Goal: Information Seeking & Learning: Learn about a topic

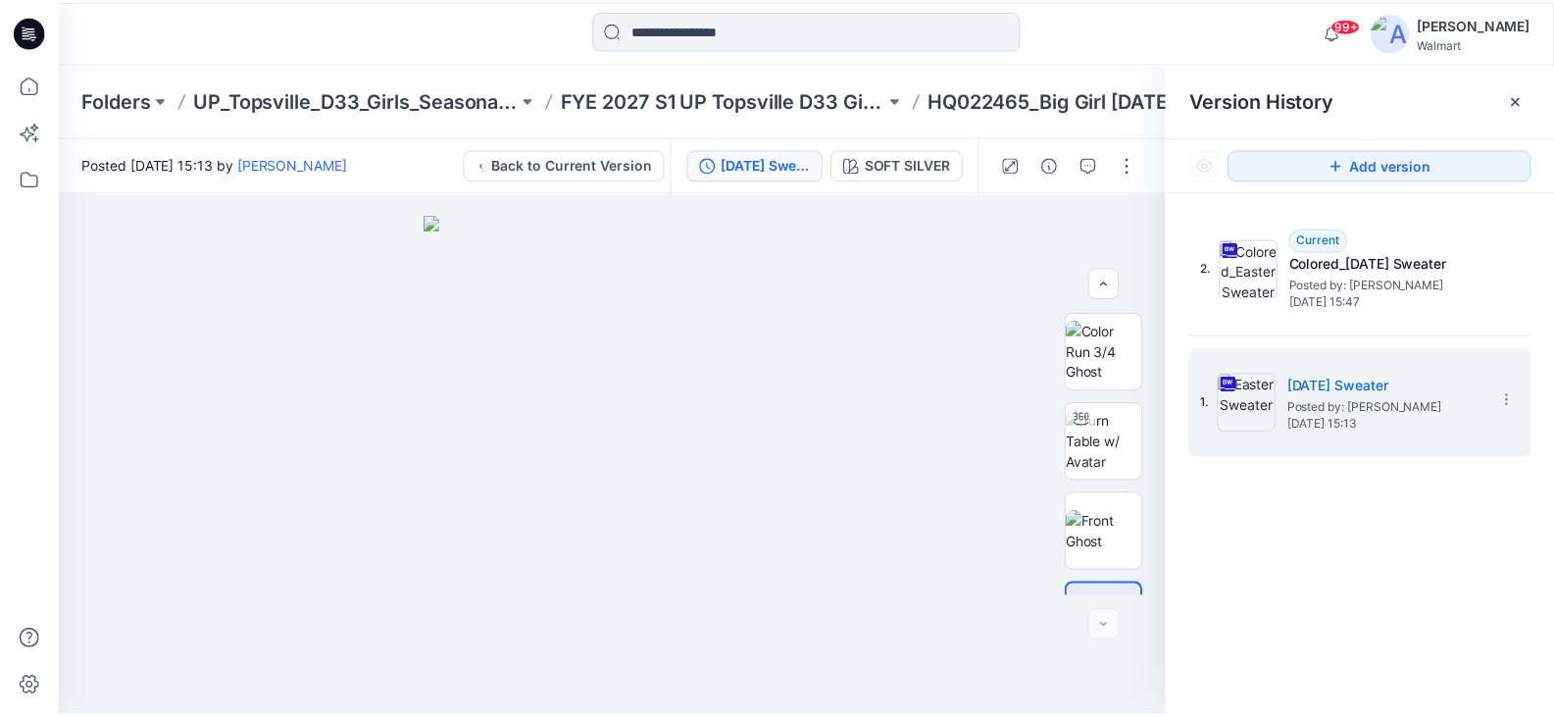
scroll to position [155, 0]
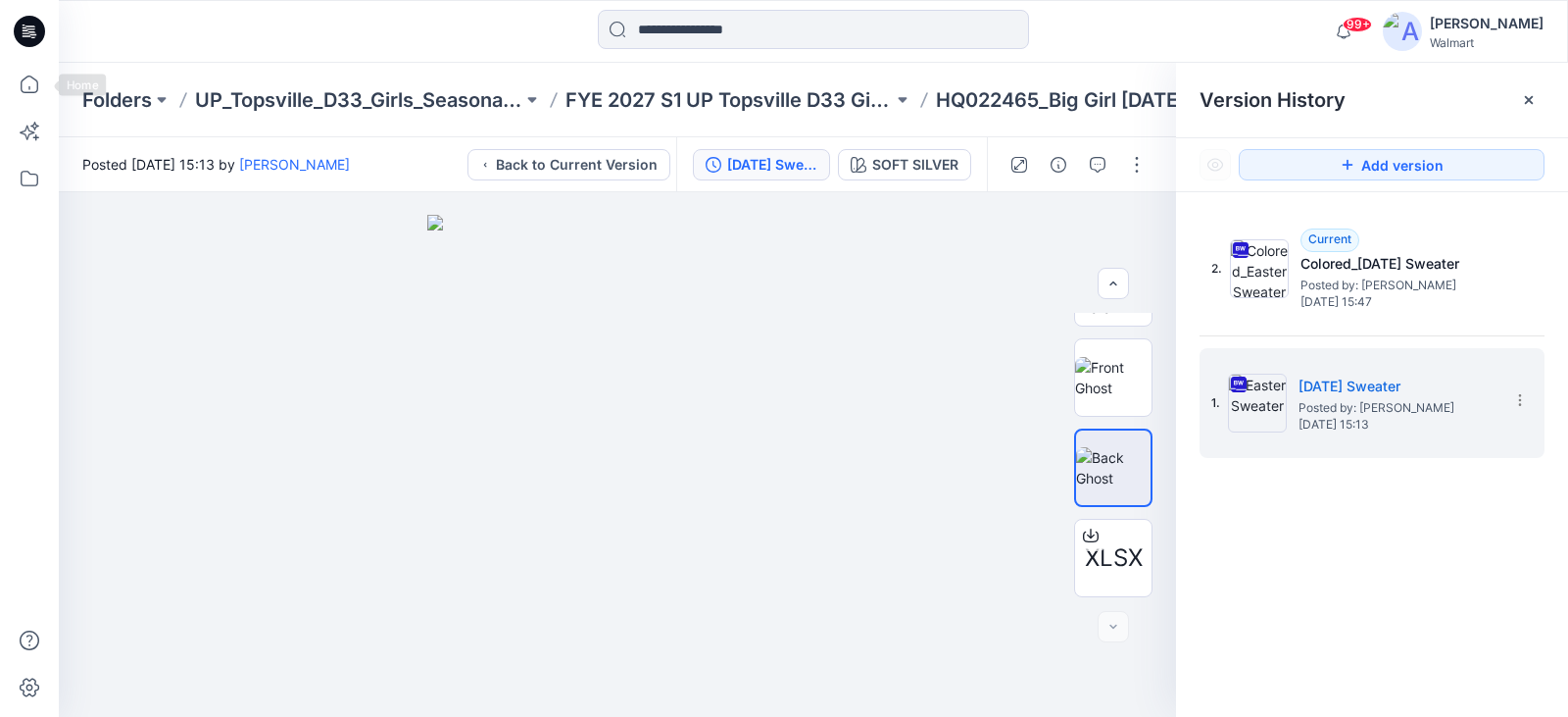
drag, startPoint x: 18, startPoint y: 88, endPoint x: 57, endPoint y: 86, distance: 39.1
click at [18, 88] on icon at bounding box center [29, 84] width 43 height 43
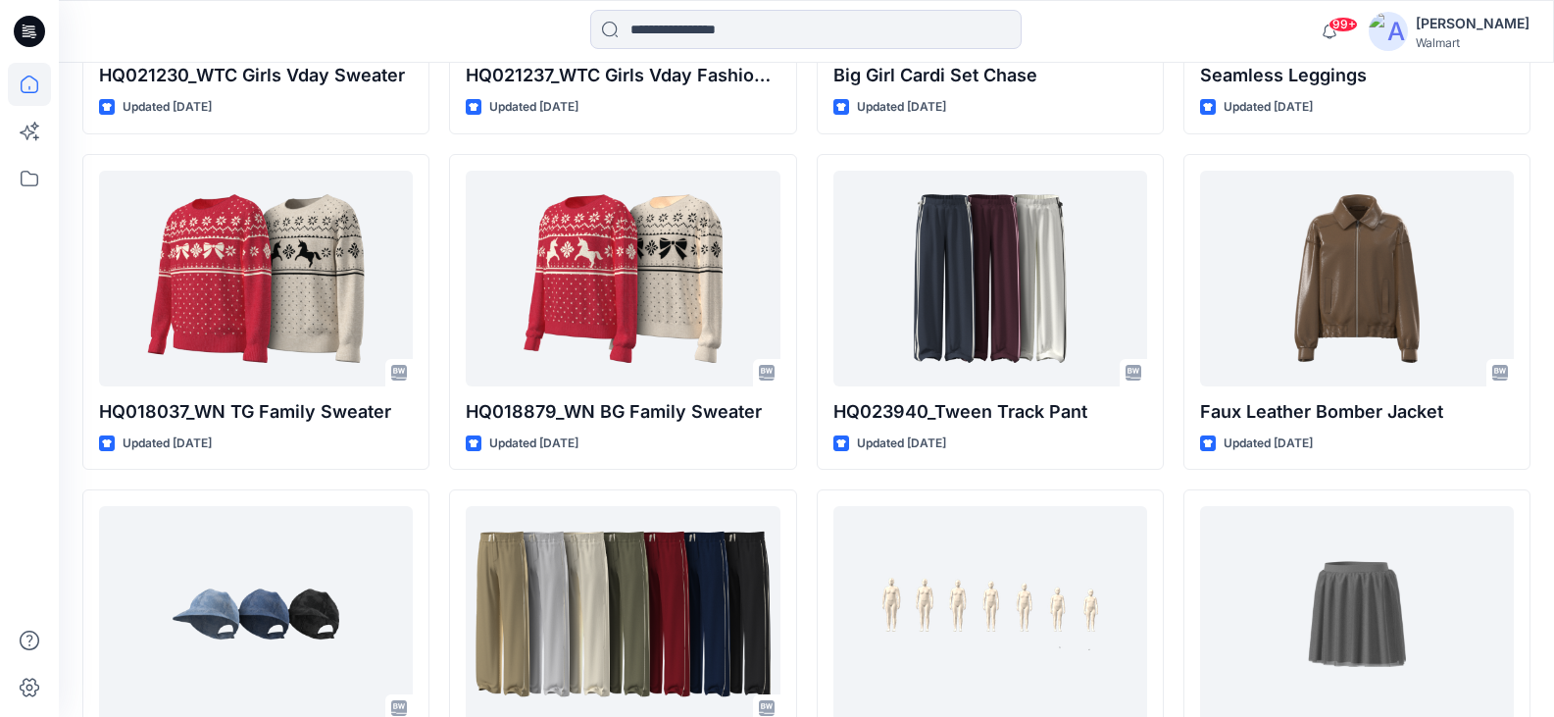
scroll to position [8559, 0]
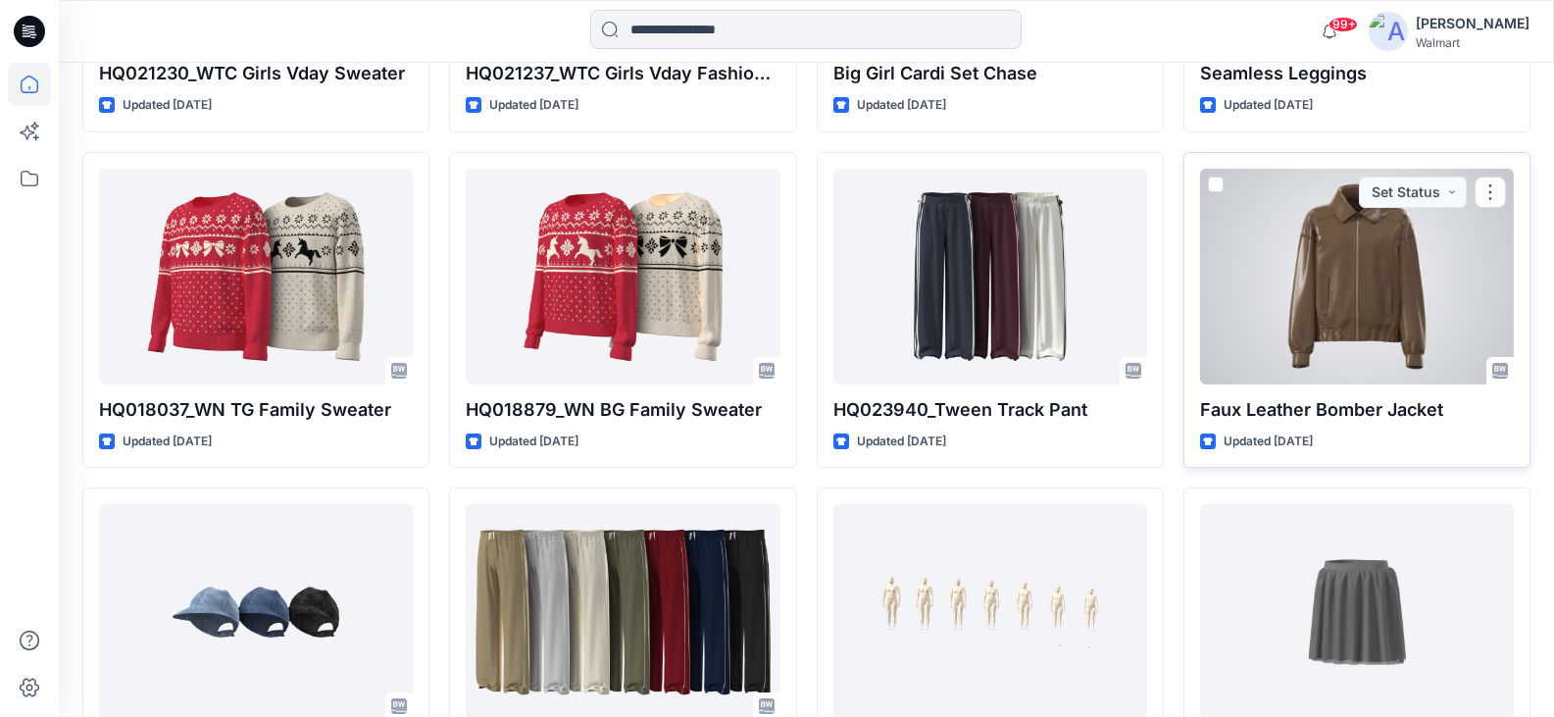
click at [1379, 256] on div at bounding box center [1357, 277] width 314 height 216
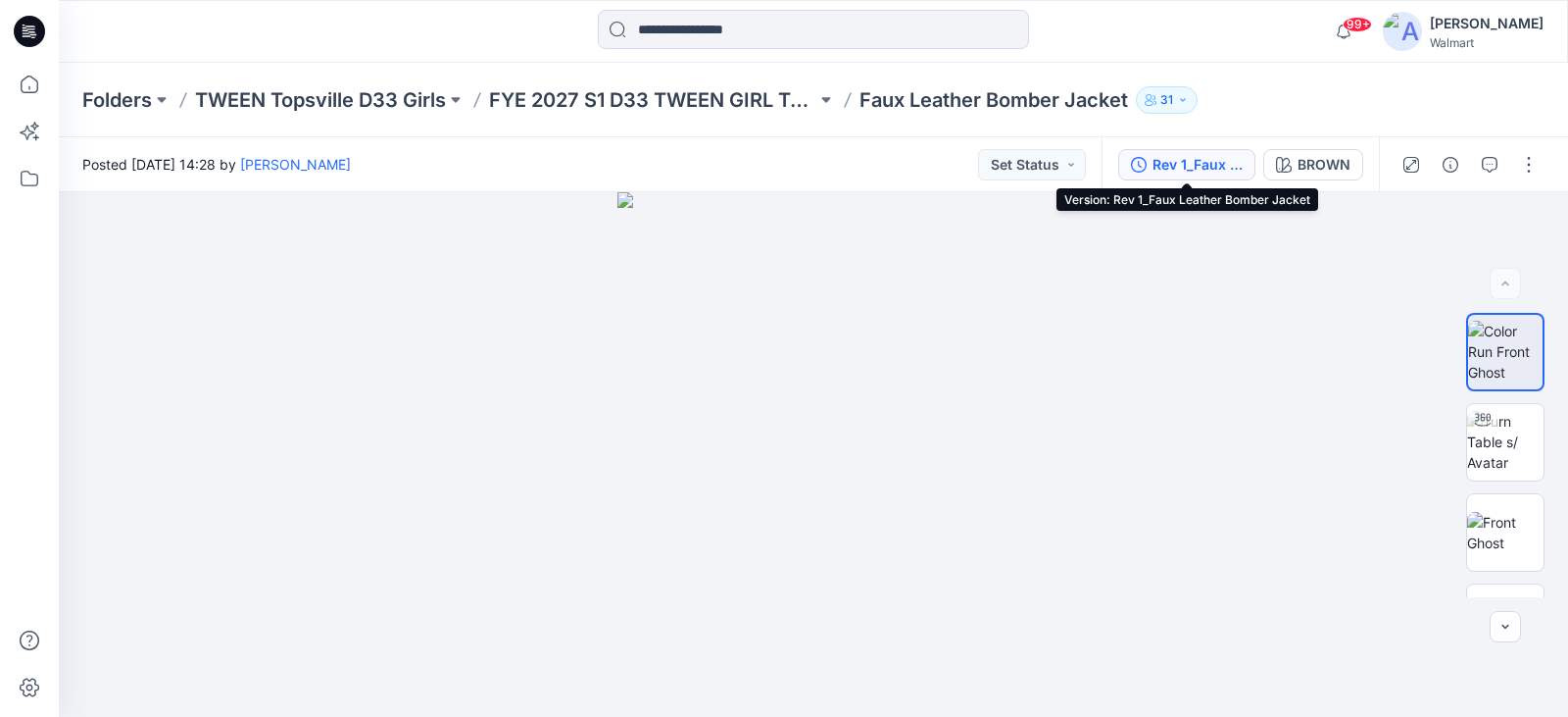
click at [1221, 163] on div "Rev 1_Faux Leather Bomber Jacket" at bounding box center [1197, 165] width 90 height 22
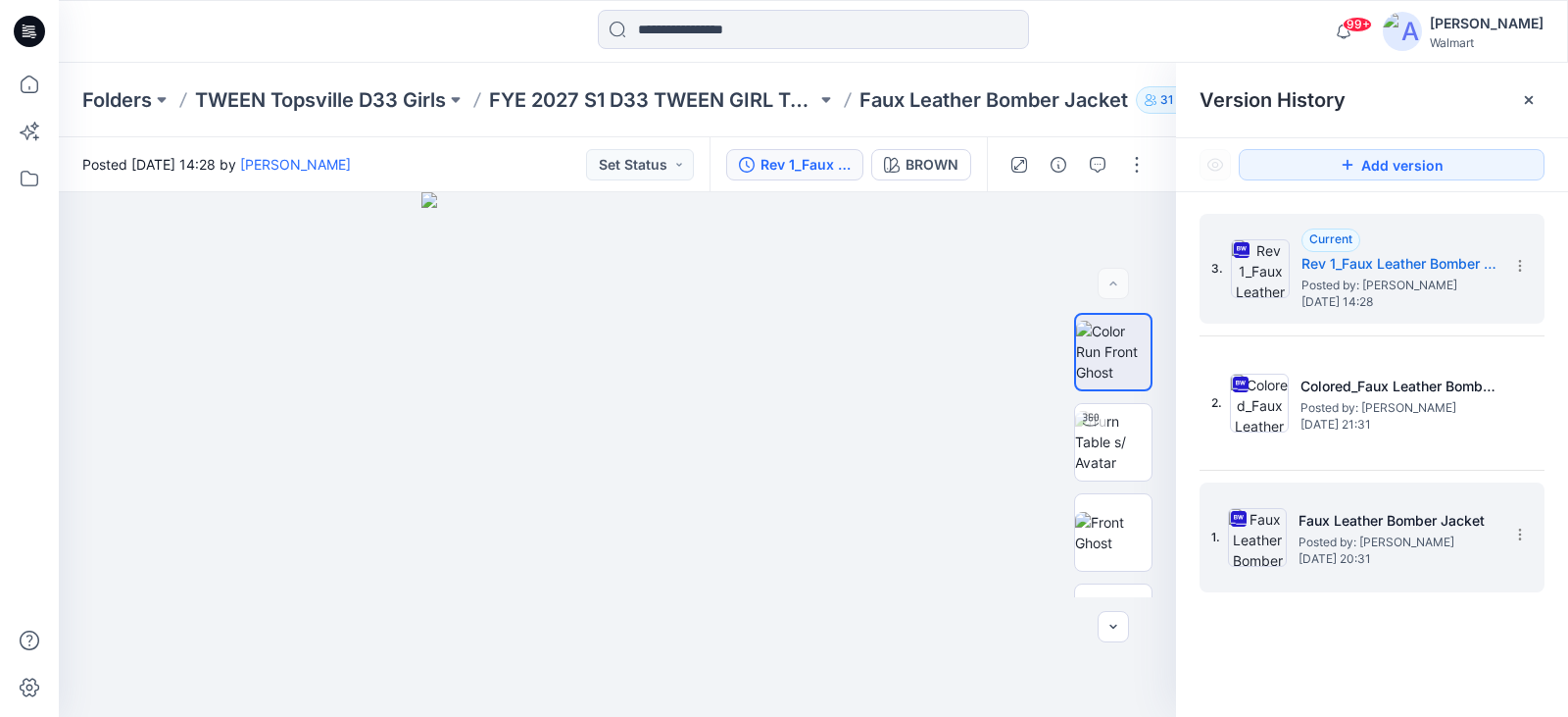
click at [1395, 566] on div "1. Faux Leather Bomber Jacket Posted by: [PERSON_NAME] [DATE] 20:31" at bounding box center [1358, 537] width 294 height 94
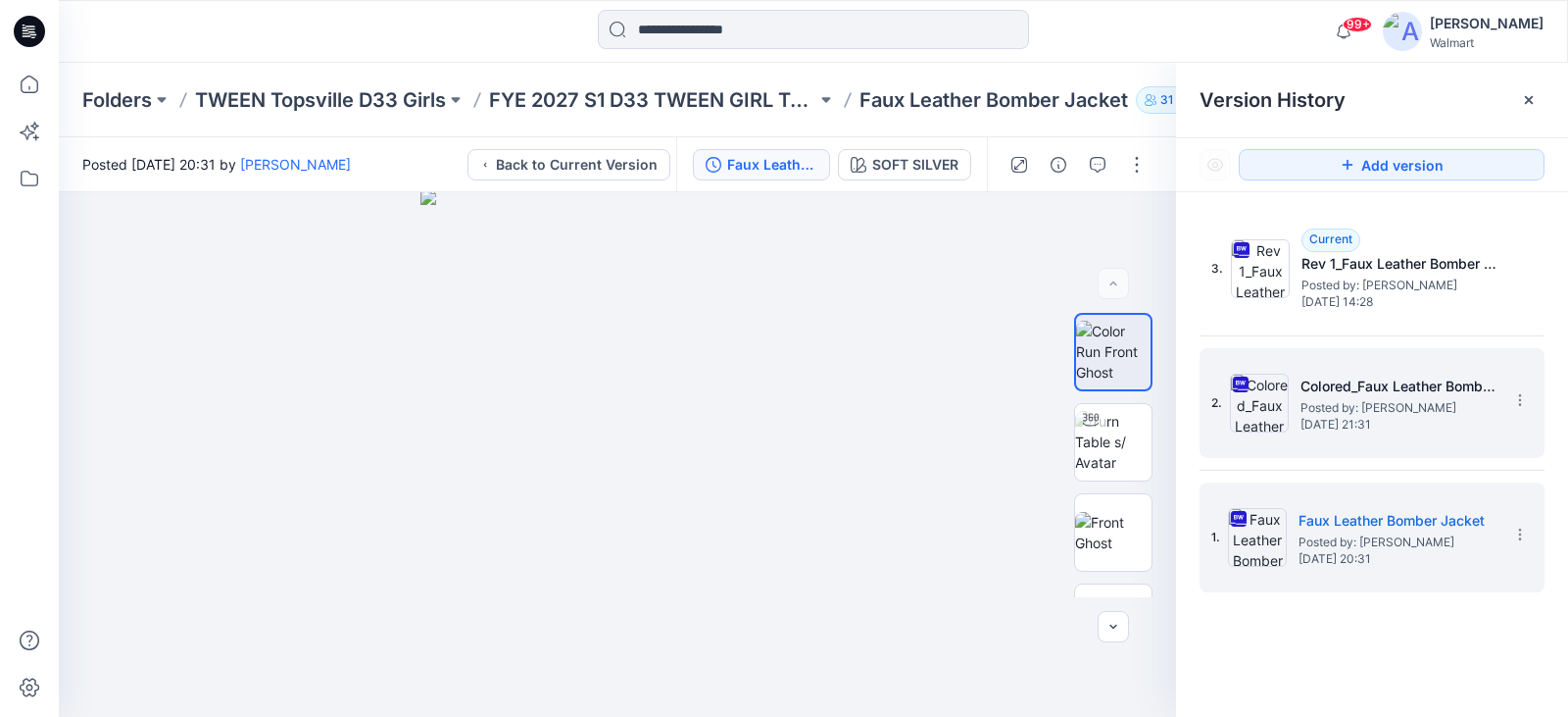
click at [1398, 427] on span "[DATE] 21:31" at bounding box center [1398, 425] width 196 height 14
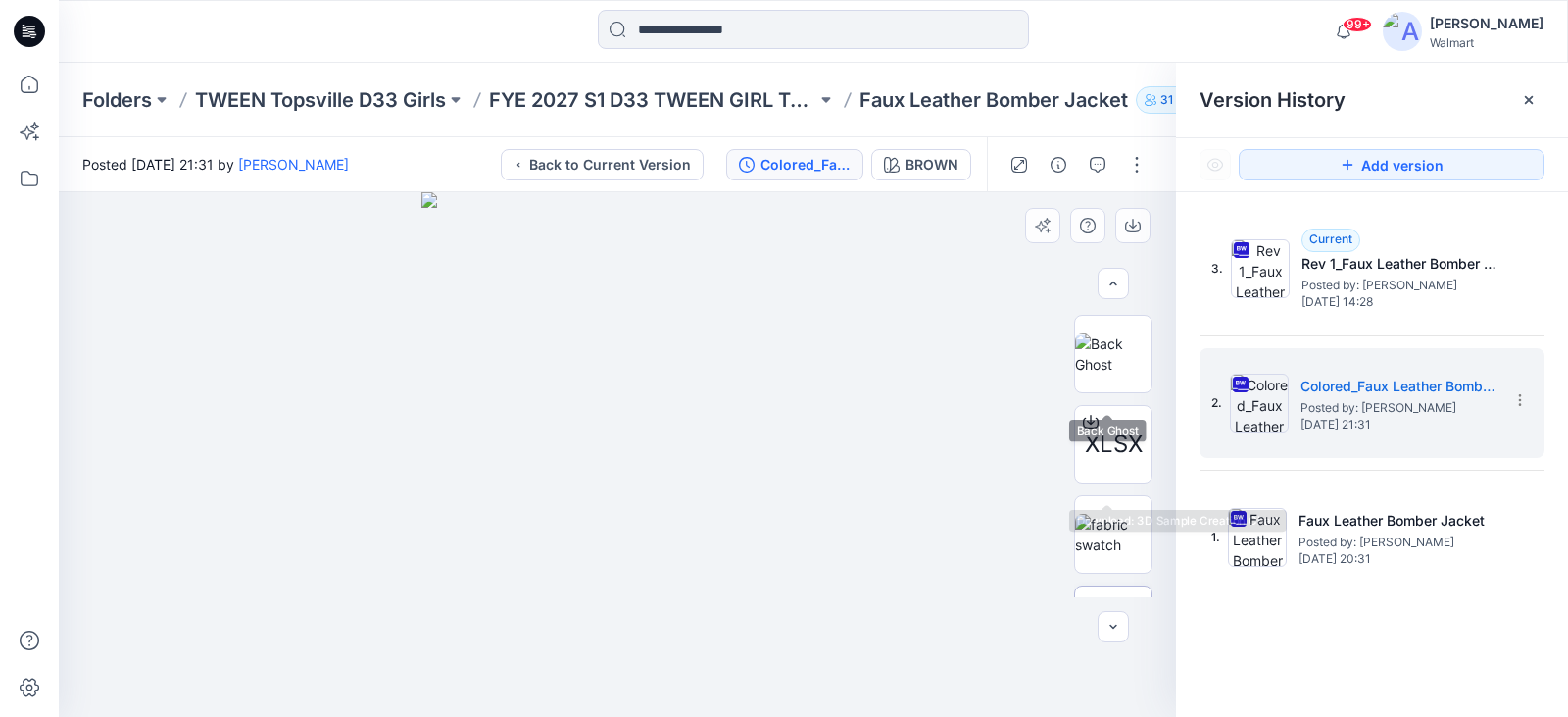
scroll to position [335, 0]
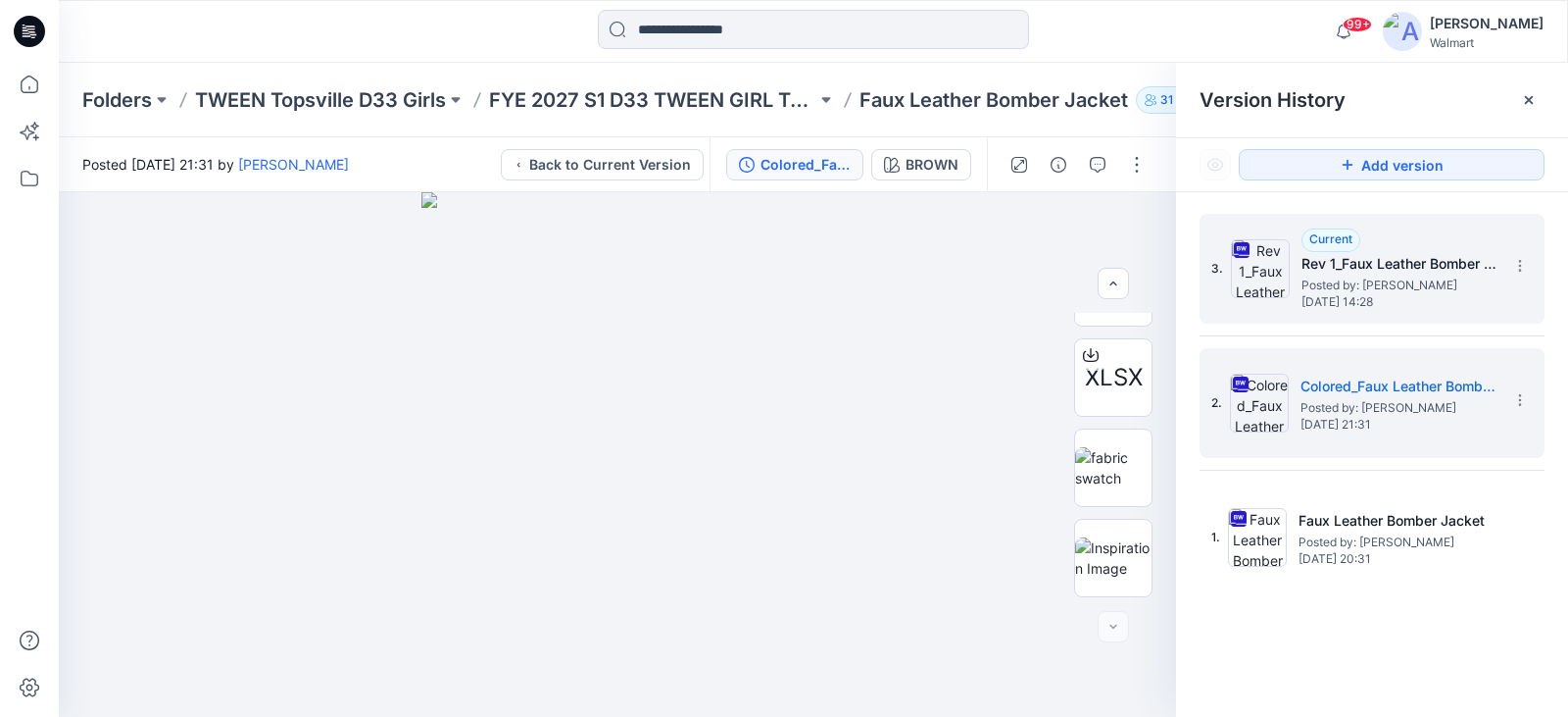
click at [1390, 310] on div "3. Current Rev 1_Faux Leather Bomber Jacket Posted by: [PERSON_NAME] [DATE] 14:…" at bounding box center [1358, 269] width 294 height 94
